Goal: Task Accomplishment & Management: Manage account settings

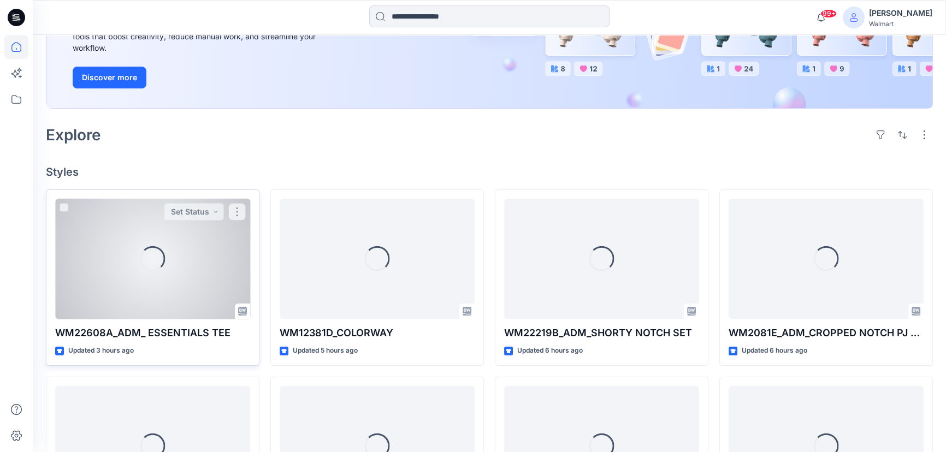
scroll to position [298, 0]
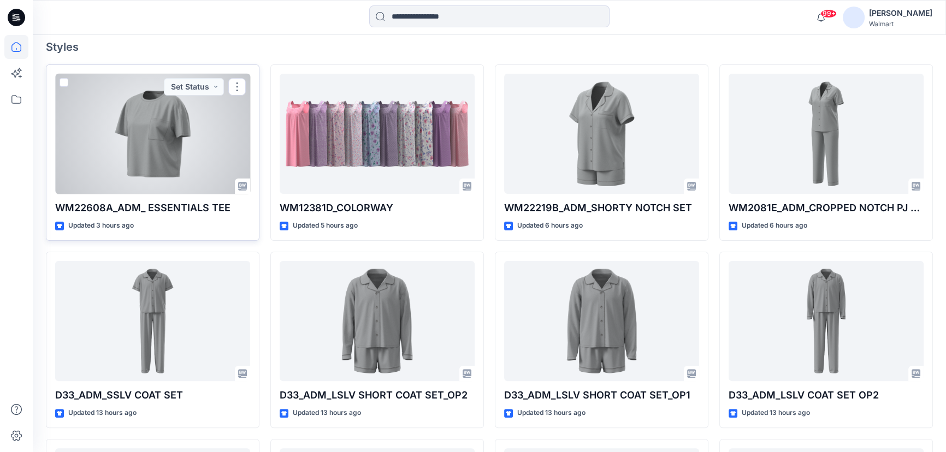
click at [151, 141] on div at bounding box center [152, 134] width 195 height 121
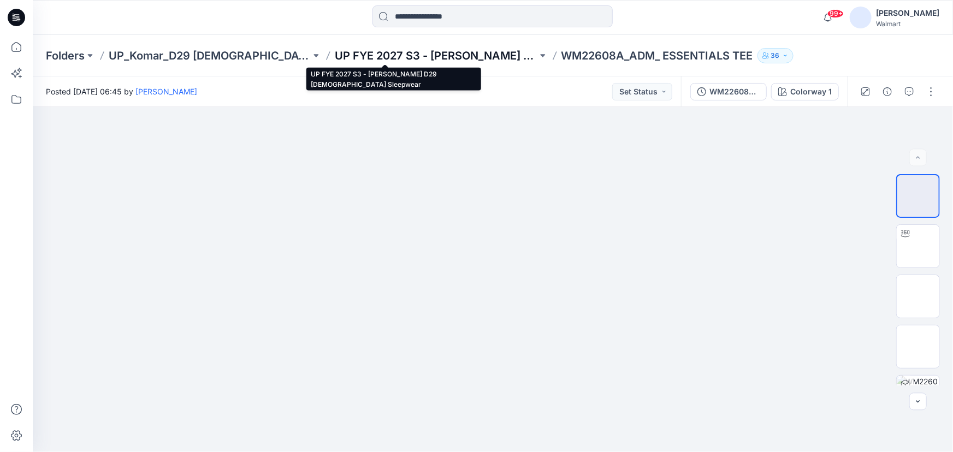
click at [352, 57] on p "UP FYE 2027 S3 - Komar D29 Ladies Sleepwear" at bounding box center [436, 55] width 202 height 15
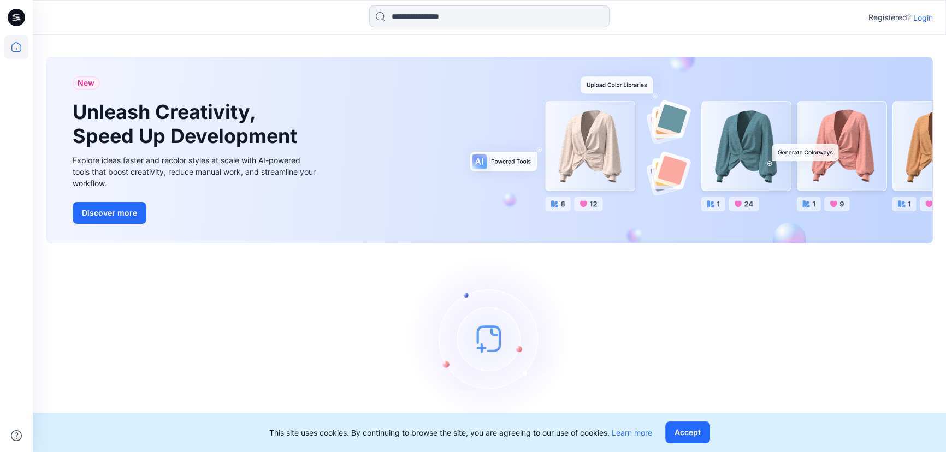
click at [921, 19] on p "Login" at bounding box center [923, 17] width 20 height 11
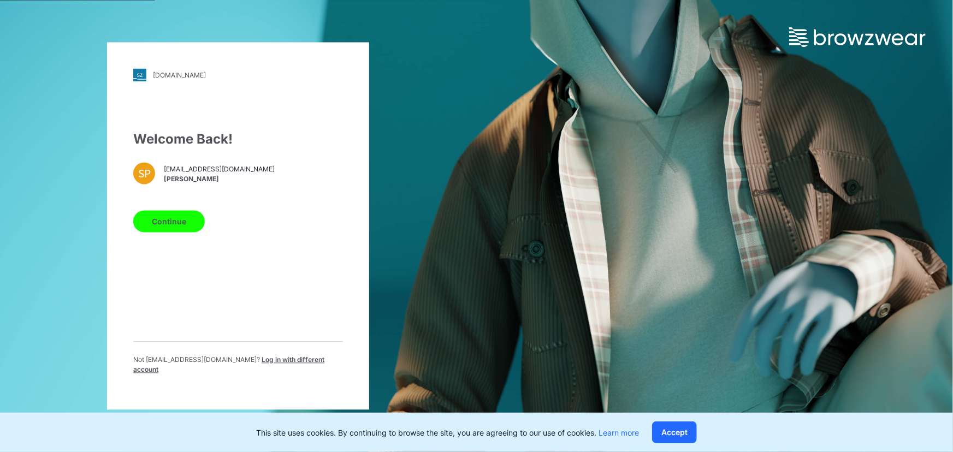
click at [165, 227] on button "Continue" at bounding box center [169, 222] width 72 height 22
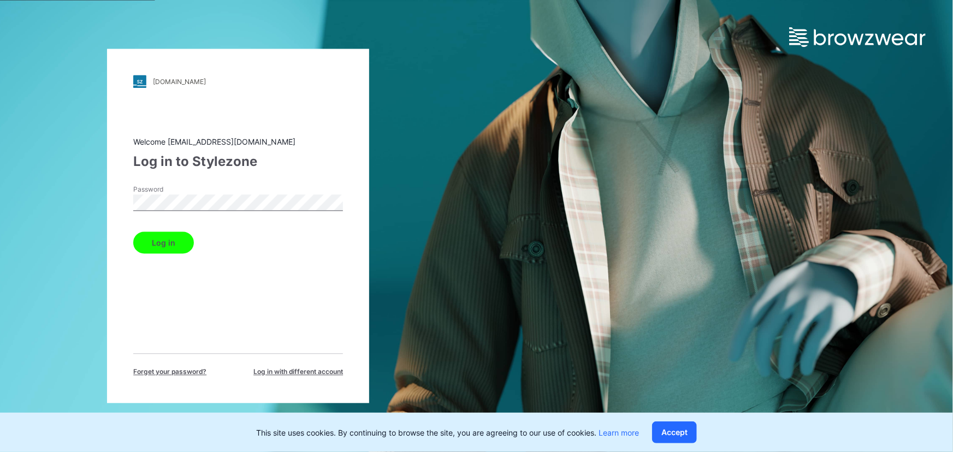
click at [161, 240] on button "Log in" at bounding box center [163, 243] width 61 height 22
click at [677, 433] on button "Accept" at bounding box center [674, 433] width 45 height 22
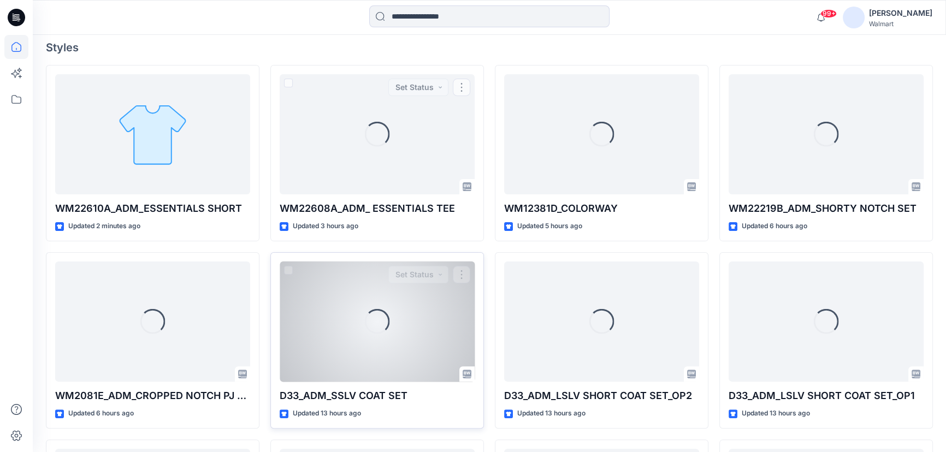
scroll to position [298, 0]
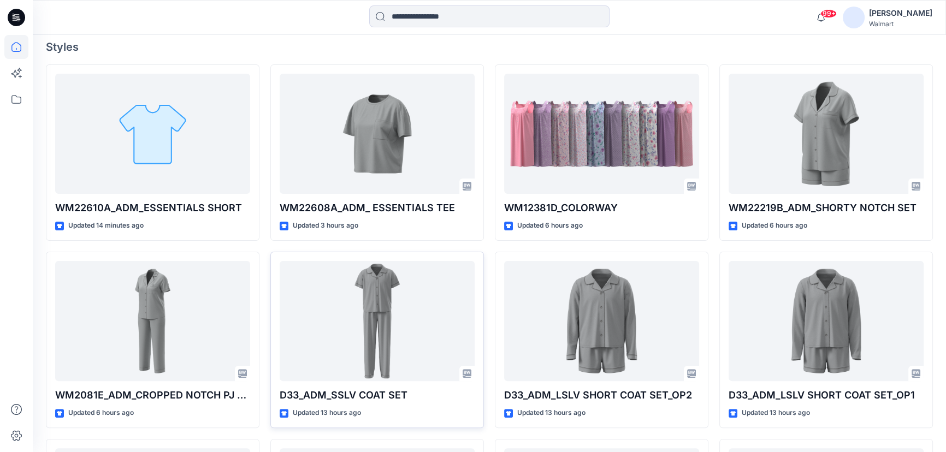
click at [17, 19] on icon at bounding box center [18, 19] width 4 height 1
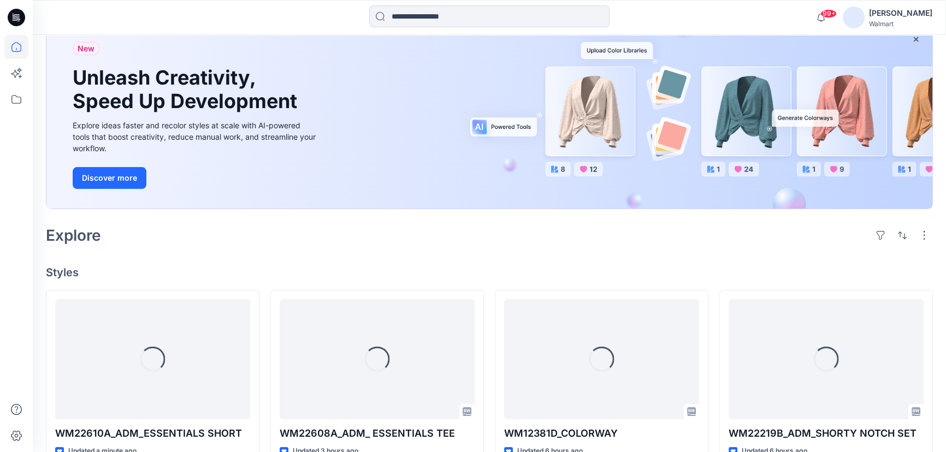
scroll to position [198, 0]
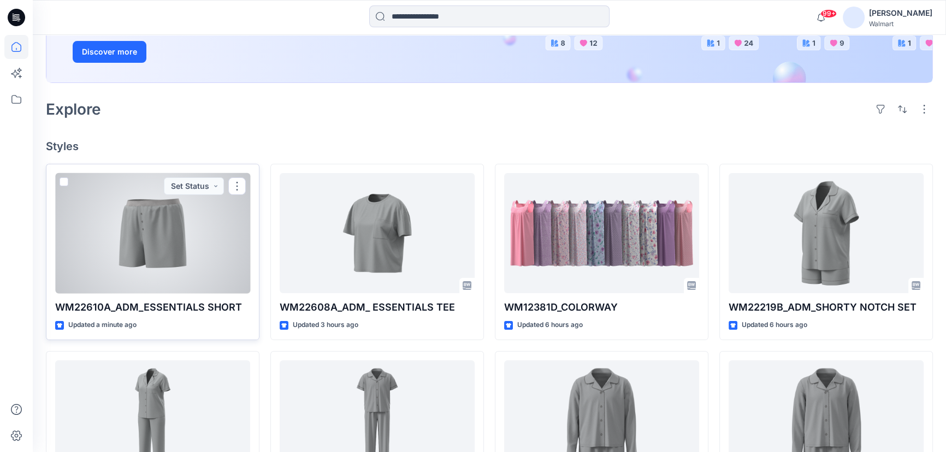
click at [206, 232] on div at bounding box center [152, 233] width 195 height 121
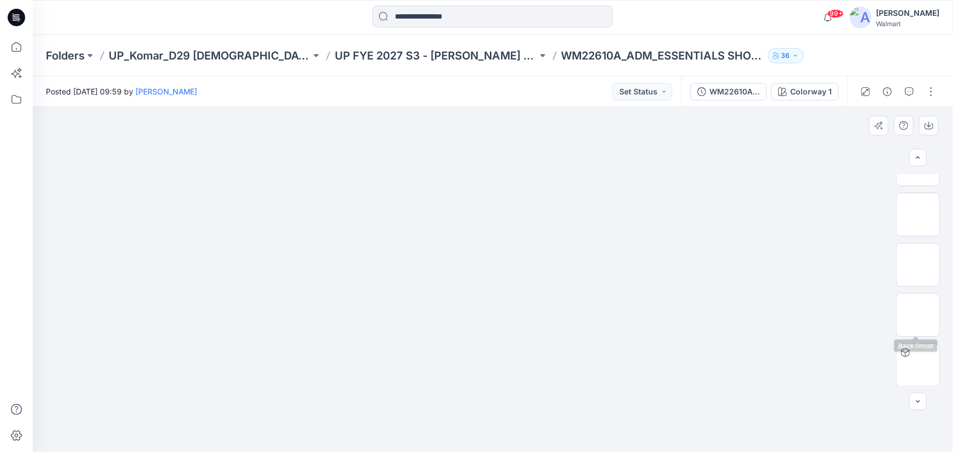
scroll to position [83, 0]
click at [930, 92] on button "button" at bounding box center [930, 91] width 17 height 17
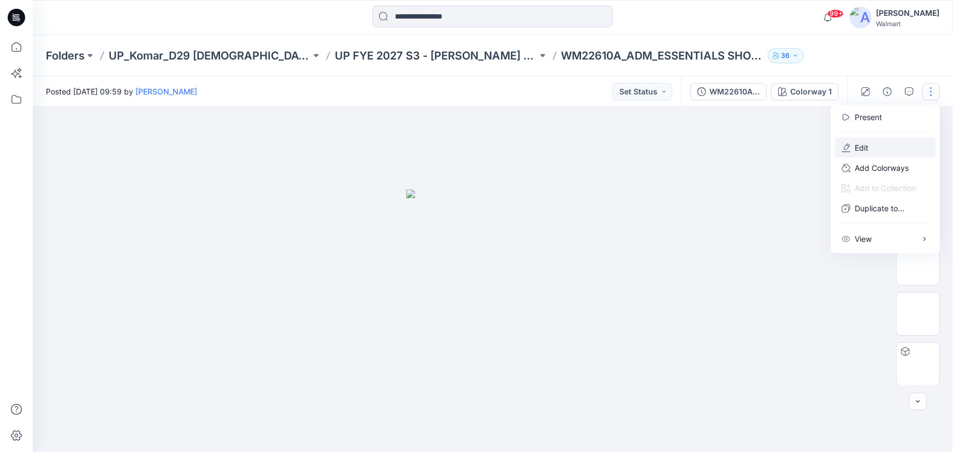
click at [865, 147] on p "Edit" at bounding box center [862, 147] width 14 height 11
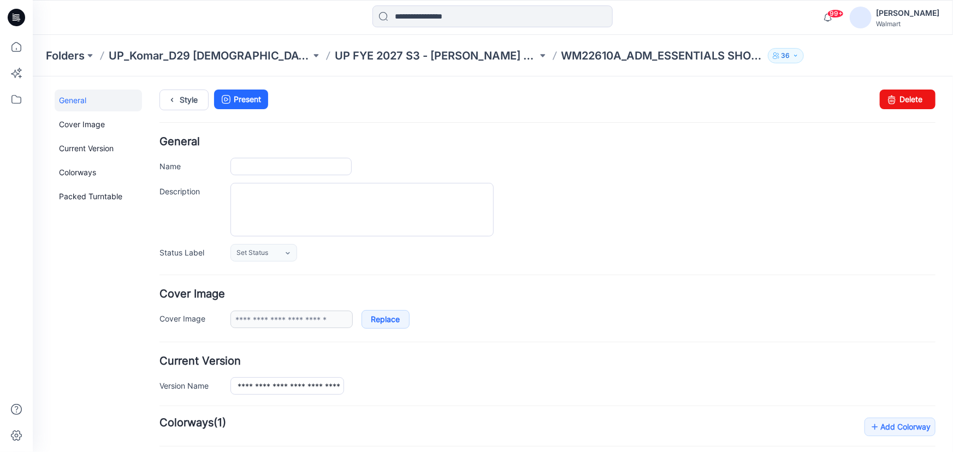
type input "**********"
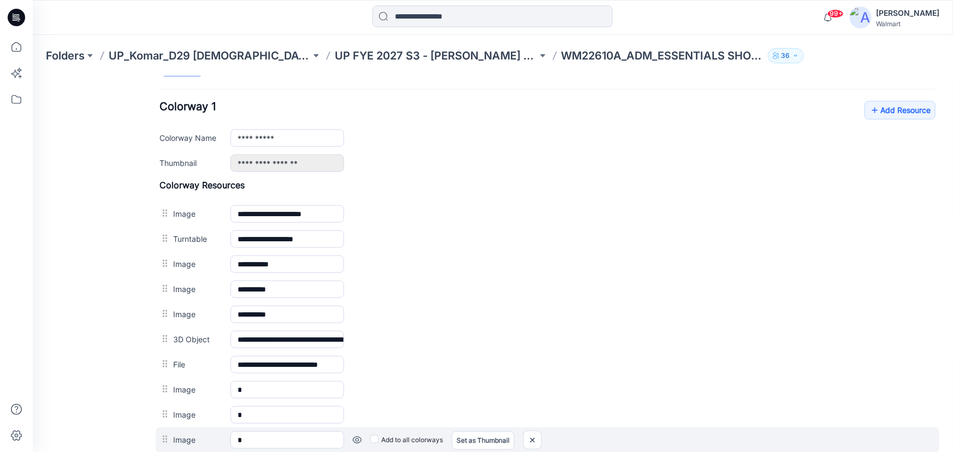
scroll to position [363, 0]
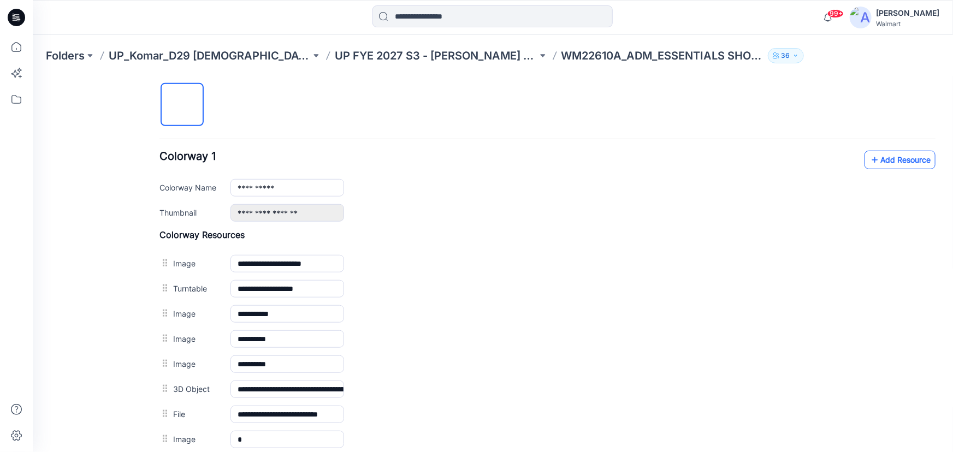
click at [880, 152] on link "Add Resource" at bounding box center [899, 159] width 71 height 19
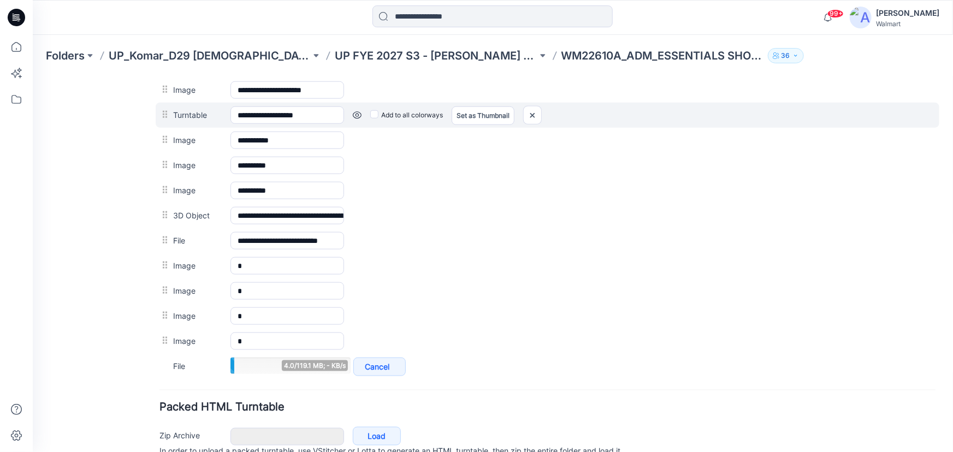
scroll to position [537, 0]
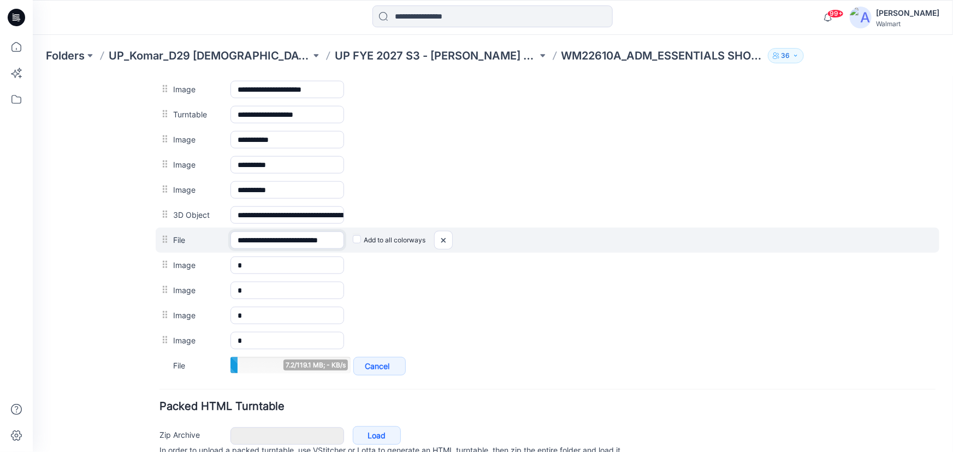
drag, startPoint x: 279, startPoint y: 238, endPoint x: 218, endPoint y: 239, distance: 60.1
click at [218, 239] on div "**********" at bounding box center [547, 239] width 784 height 25
click at [269, 236] on input "**********" at bounding box center [287, 239] width 114 height 17
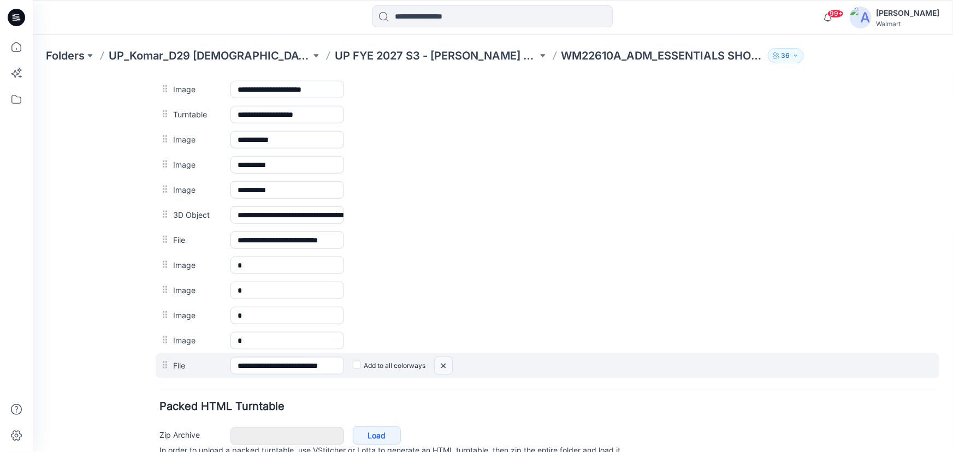
drag, startPoint x: 440, startPoint y: 365, endPoint x: 558, endPoint y: 125, distance: 268.0
click at [32, 76] on img at bounding box center [32, 76] width 0 height 0
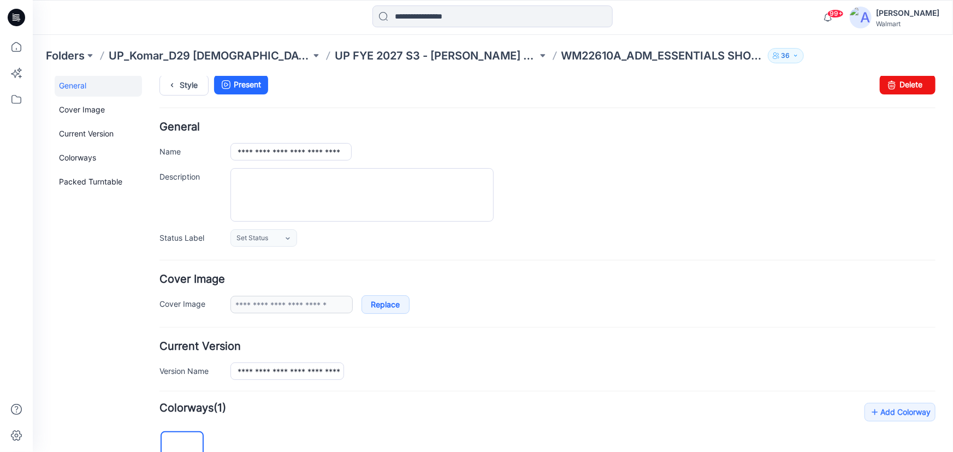
scroll to position [0, 0]
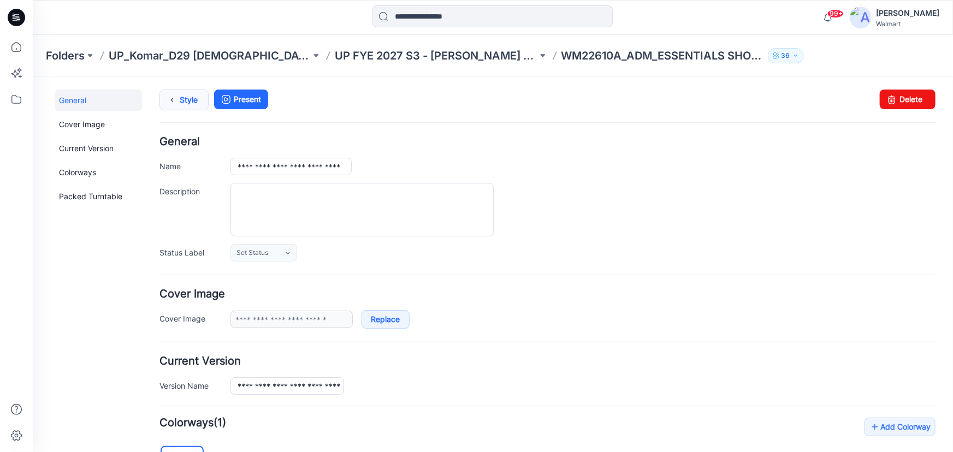
click at [184, 100] on link "Style" at bounding box center [183, 99] width 49 height 21
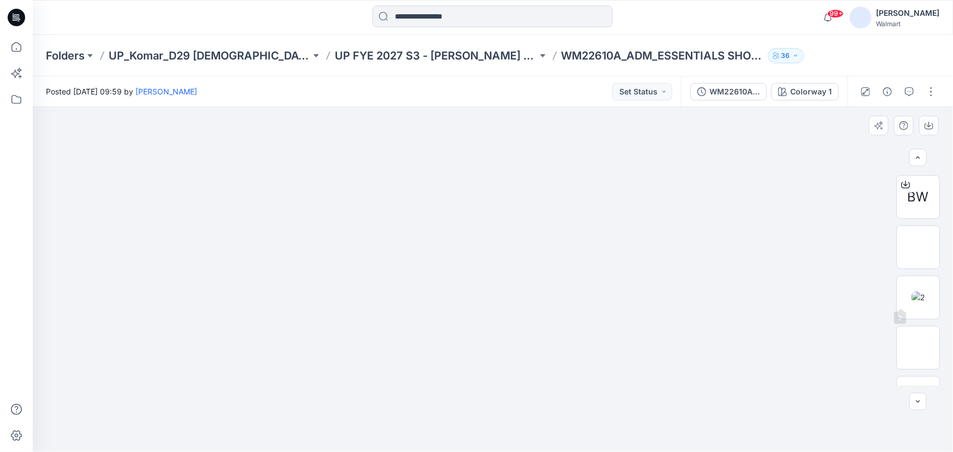
scroll to position [334, 0]
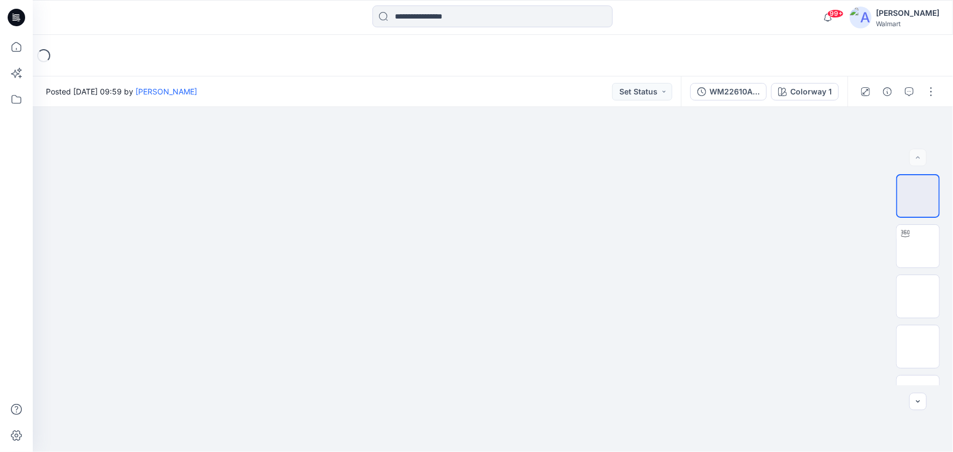
click at [19, 14] on icon at bounding box center [16, 17] width 17 height 17
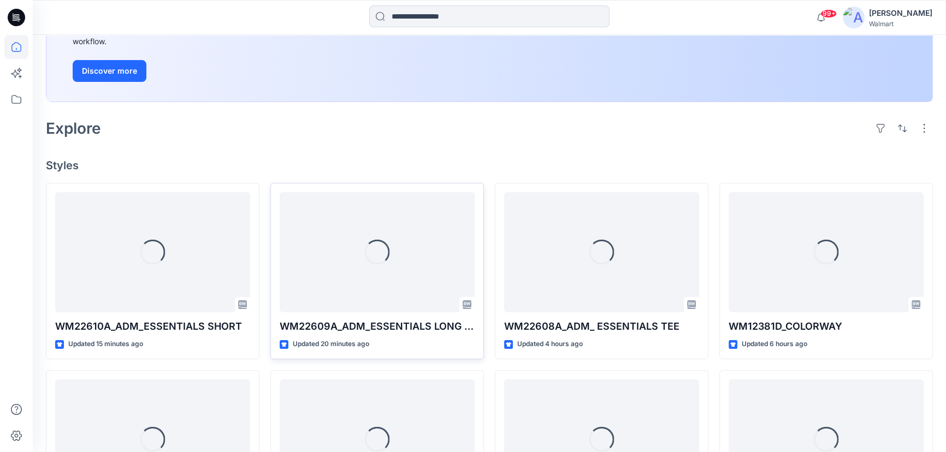
scroll to position [198, 0]
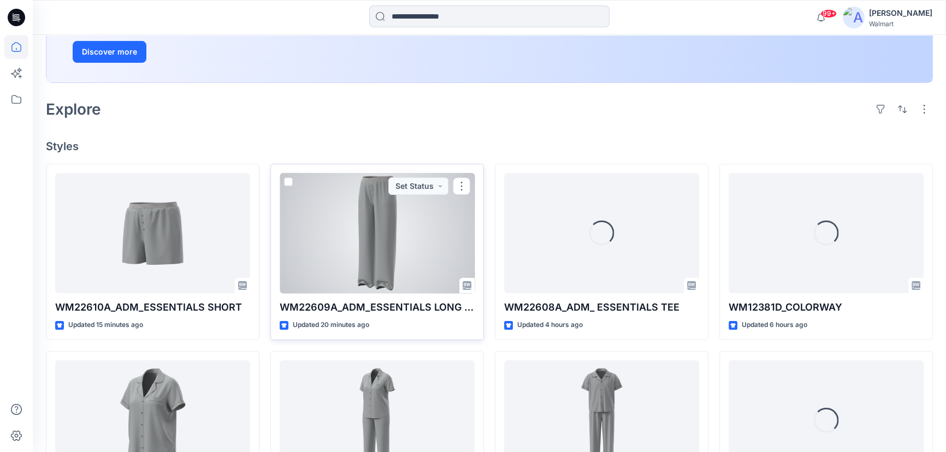
click at [412, 244] on div at bounding box center [377, 233] width 195 height 121
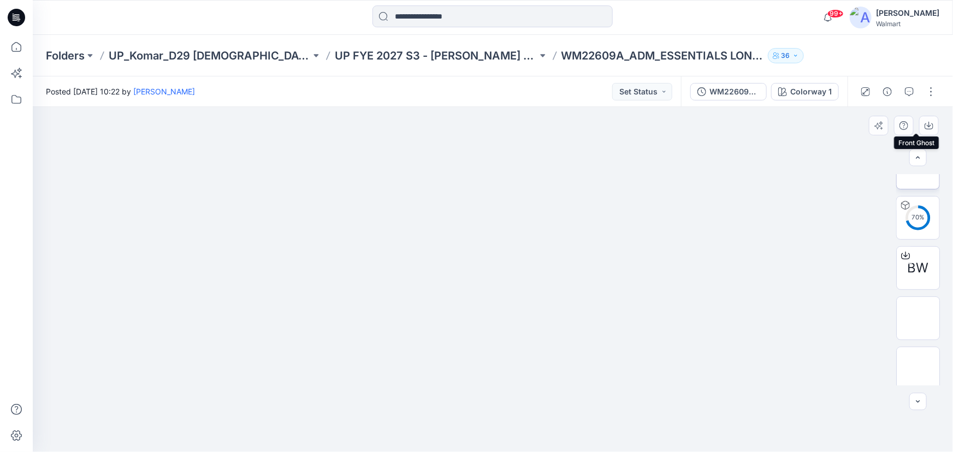
scroll to position [234, 0]
